Goal: Transaction & Acquisition: Purchase product/service

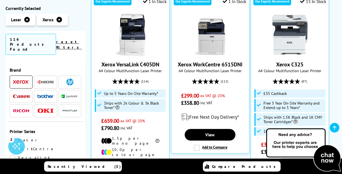
scroll to position [124, 0]
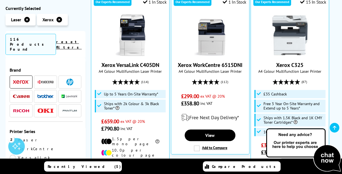
click at [151, 59] on div "Xerox VersaLink C405DN A4 Colour Multifunction Laser Printer (114) £659.00 ex V…" at bounding box center [130, 73] width 73 height 118
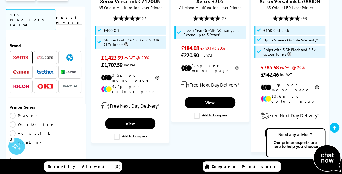
scroll to position [875, 0]
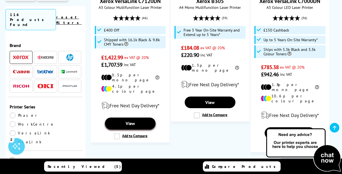
click at [132, 117] on link "View" at bounding box center [130, 123] width 51 height 12
